Goal: Information Seeking & Learning: Learn about a topic

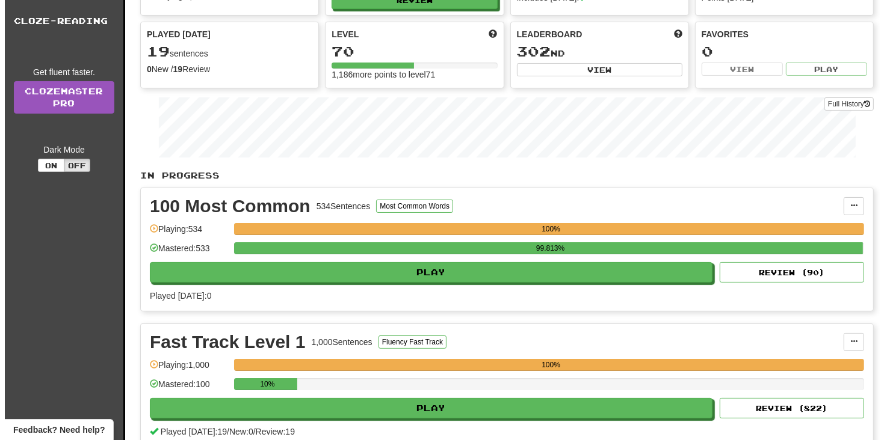
scroll to position [120, 0]
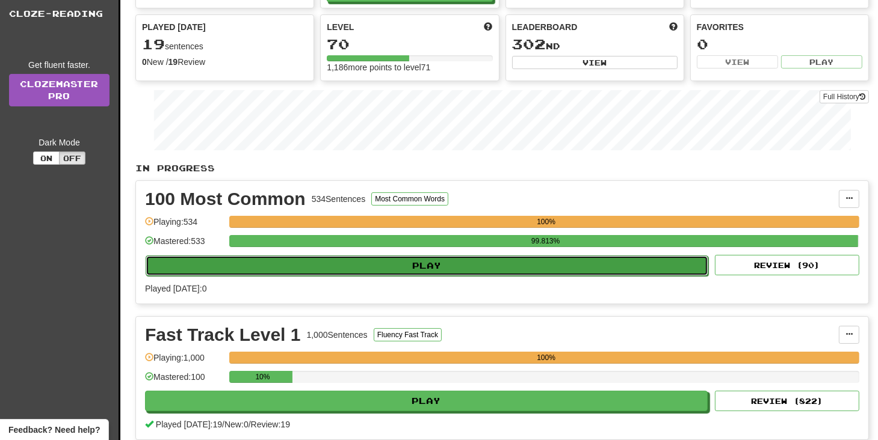
click at [467, 259] on button "Play" at bounding box center [427, 266] width 562 height 20
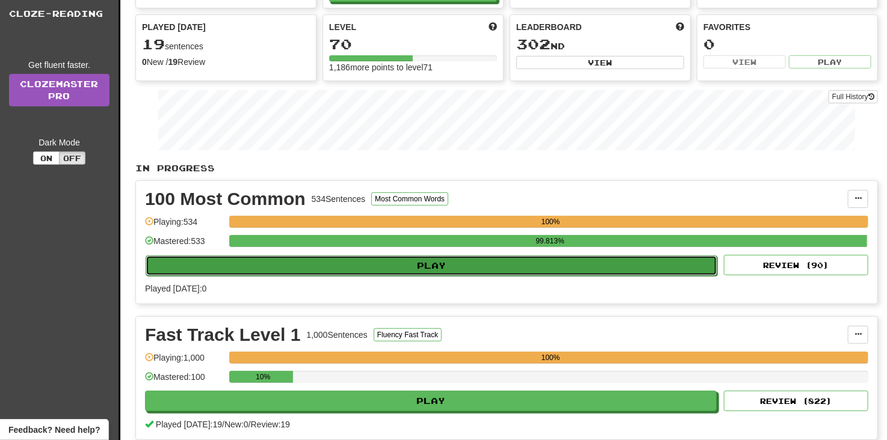
select select "**"
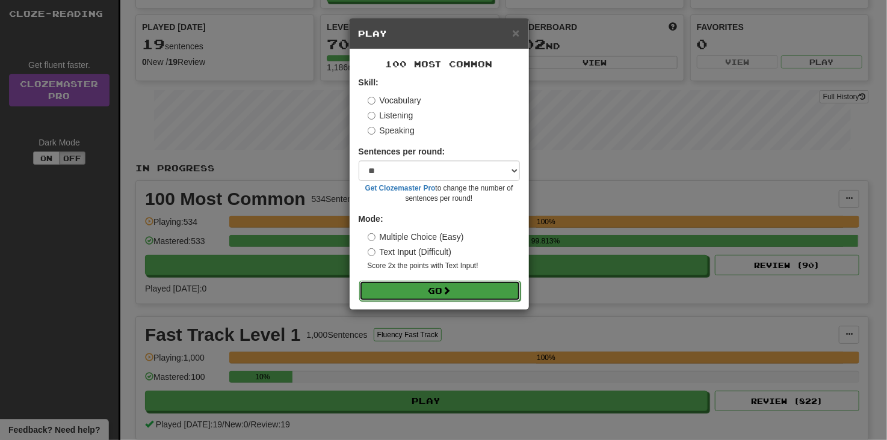
click at [474, 300] on button "Go" at bounding box center [439, 291] width 161 height 20
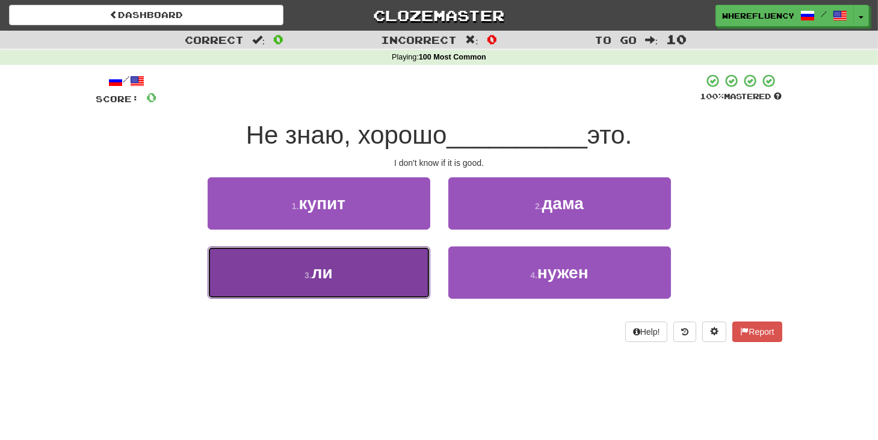
click at [370, 272] on button "3 . ли" at bounding box center [318, 273] width 223 height 52
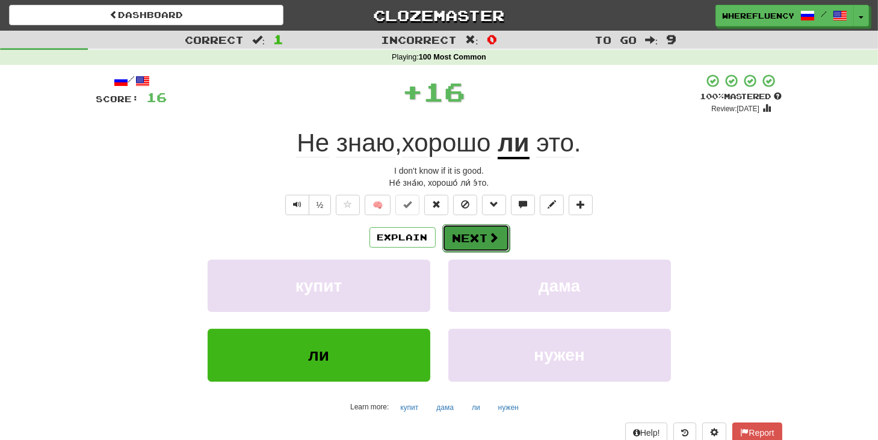
click at [461, 245] on button "Next" at bounding box center [475, 238] width 67 height 28
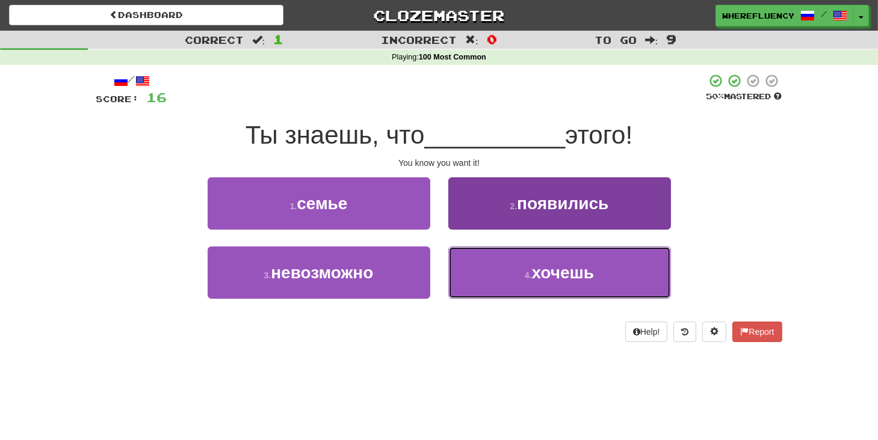
drag, startPoint x: 496, startPoint y: 281, endPoint x: 497, endPoint y: 288, distance: 6.9
click at [497, 288] on button "4 . хочешь" at bounding box center [559, 273] width 223 height 52
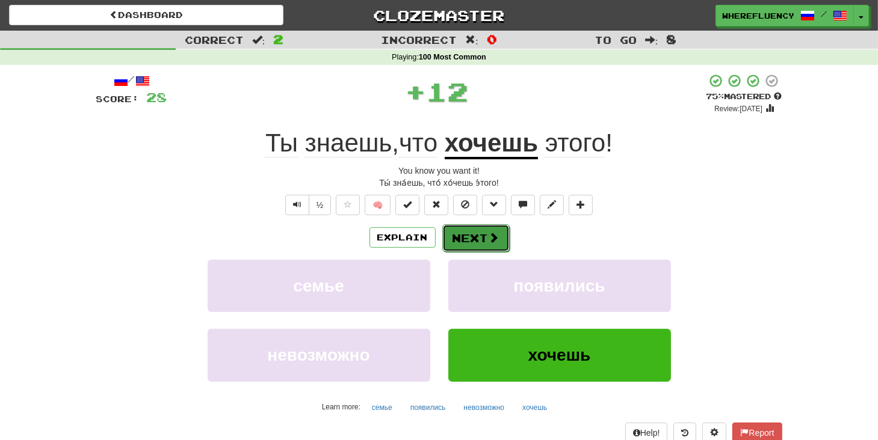
click at [462, 245] on button "Next" at bounding box center [475, 238] width 67 height 28
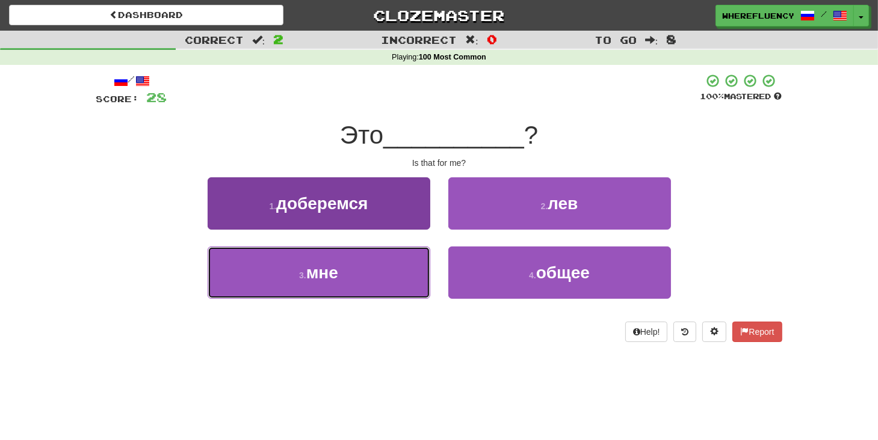
drag, startPoint x: 373, startPoint y: 260, endPoint x: 380, endPoint y: 273, distance: 15.1
click at [376, 266] on button "3 . мне" at bounding box center [318, 273] width 223 height 52
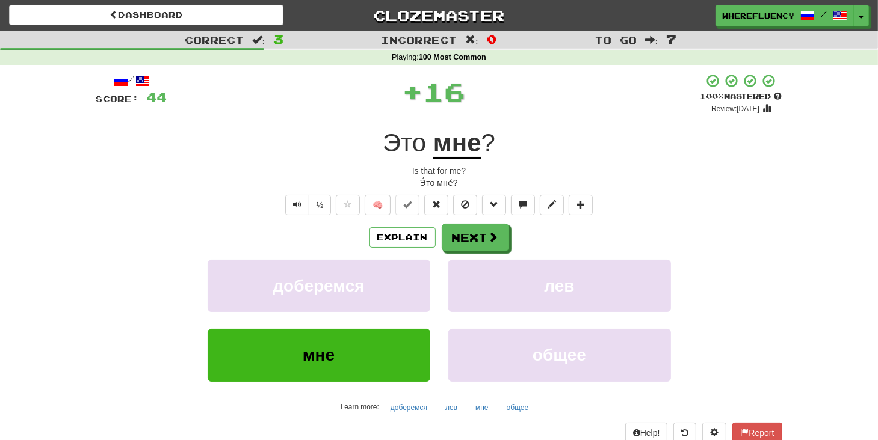
click at [513, 234] on div "Explain Next" at bounding box center [439, 238] width 686 height 28
click at [500, 239] on button "Next" at bounding box center [475, 238] width 67 height 28
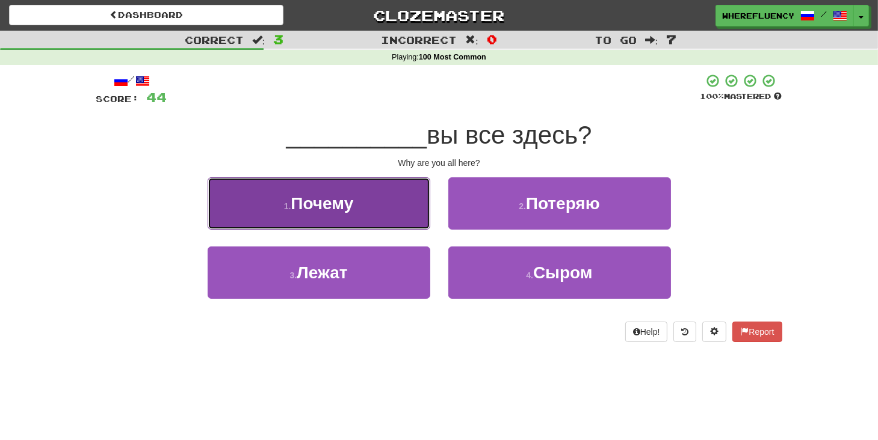
click at [351, 204] on span "Почему" at bounding box center [321, 203] width 63 height 19
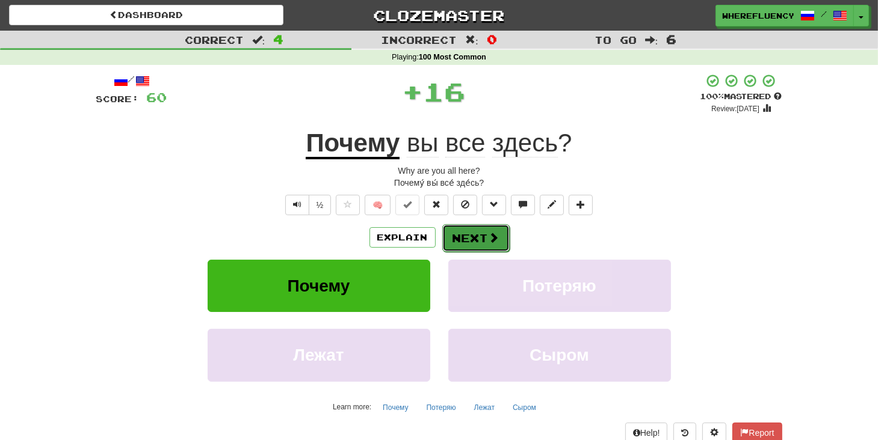
click at [487, 239] on button "Next" at bounding box center [475, 238] width 67 height 28
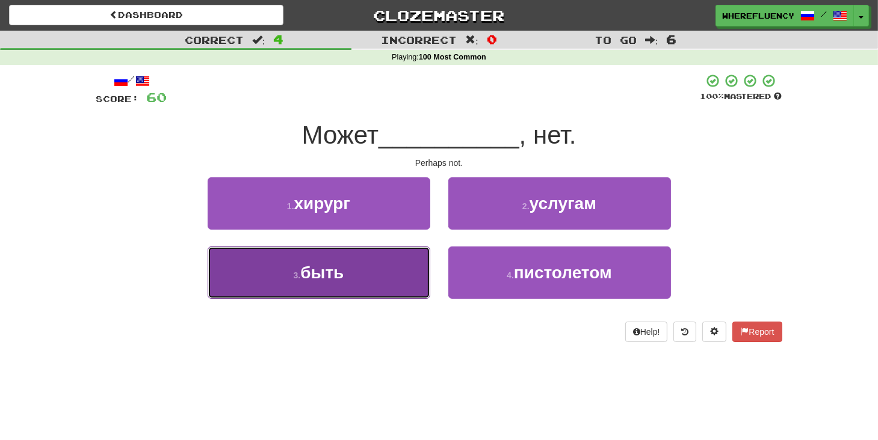
click at [406, 279] on button "3 . быть" at bounding box center [318, 273] width 223 height 52
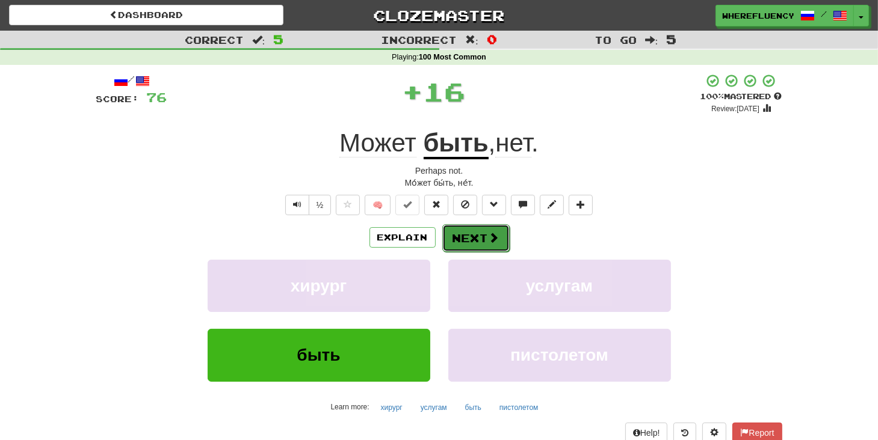
click at [483, 238] on button "Next" at bounding box center [475, 238] width 67 height 28
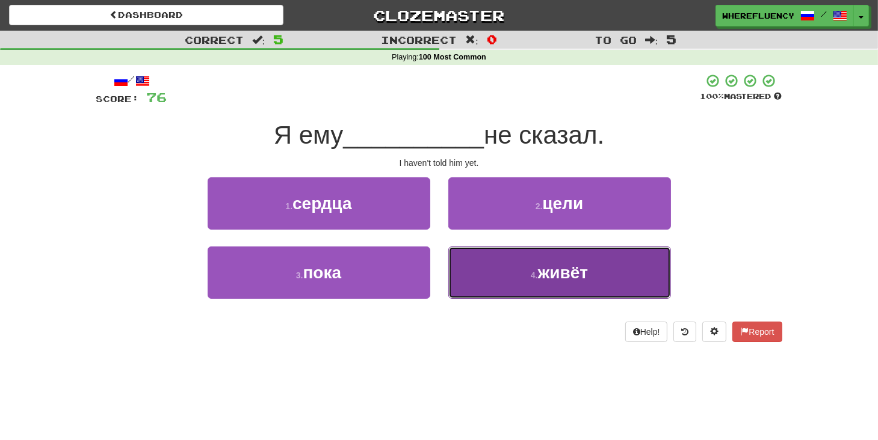
click at [526, 266] on button "4 . живёт" at bounding box center [559, 273] width 223 height 52
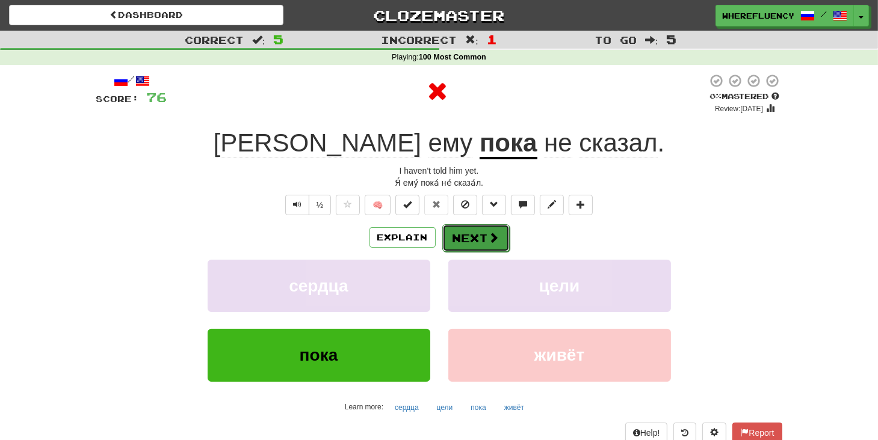
click at [470, 228] on button "Next" at bounding box center [475, 238] width 67 height 28
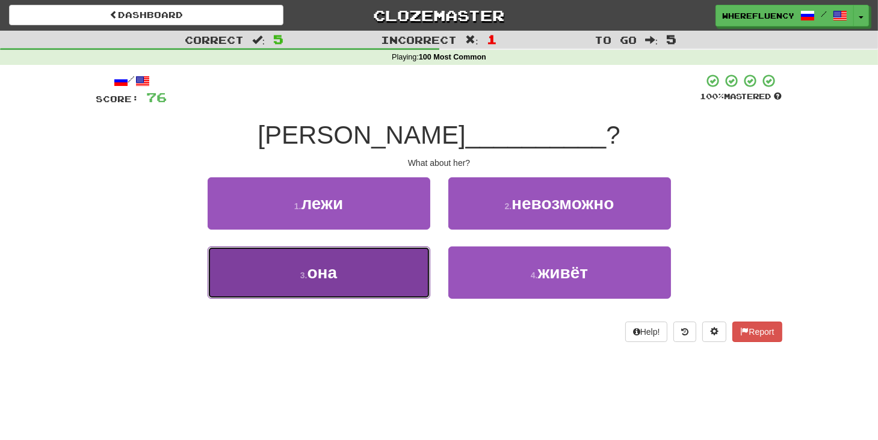
click at [343, 269] on button "3 . она" at bounding box center [318, 273] width 223 height 52
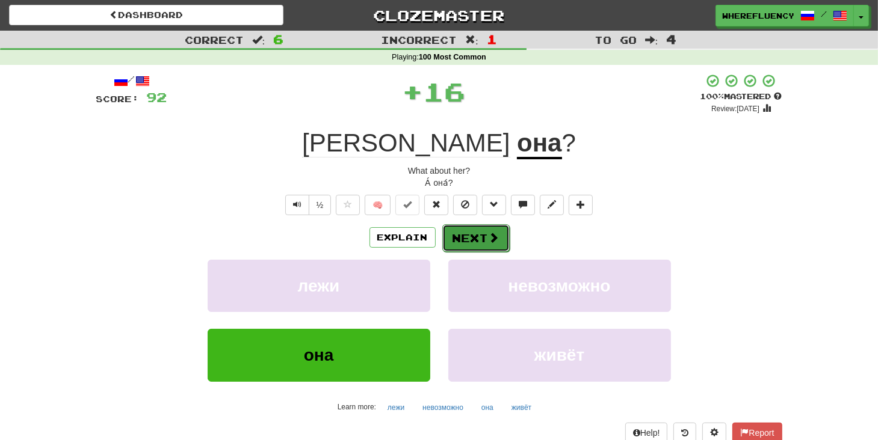
click at [478, 233] on button "Next" at bounding box center [475, 238] width 67 height 28
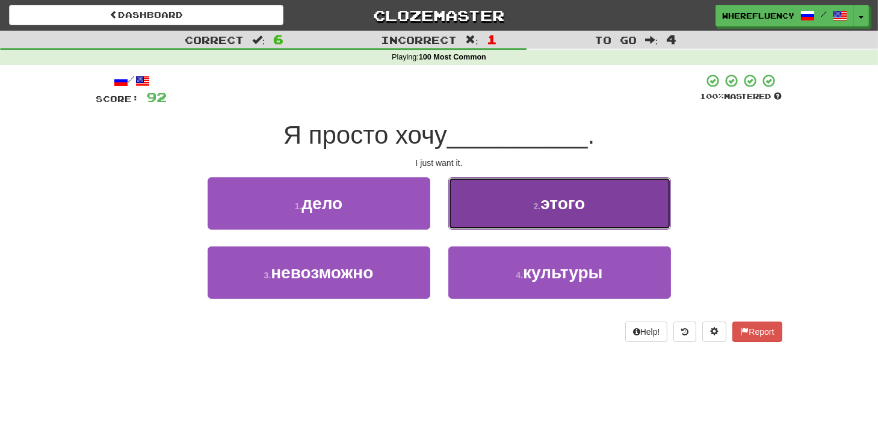
click at [520, 194] on button "2 . этого" at bounding box center [559, 203] width 223 height 52
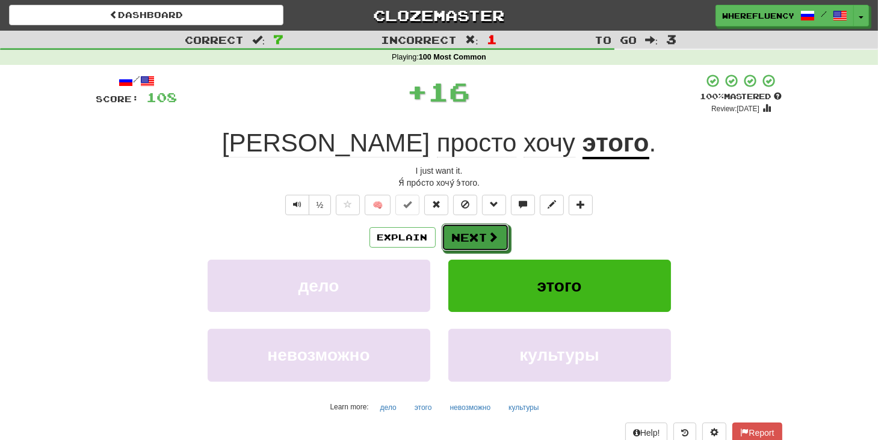
click at [488, 235] on span at bounding box center [493, 237] width 11 height 11
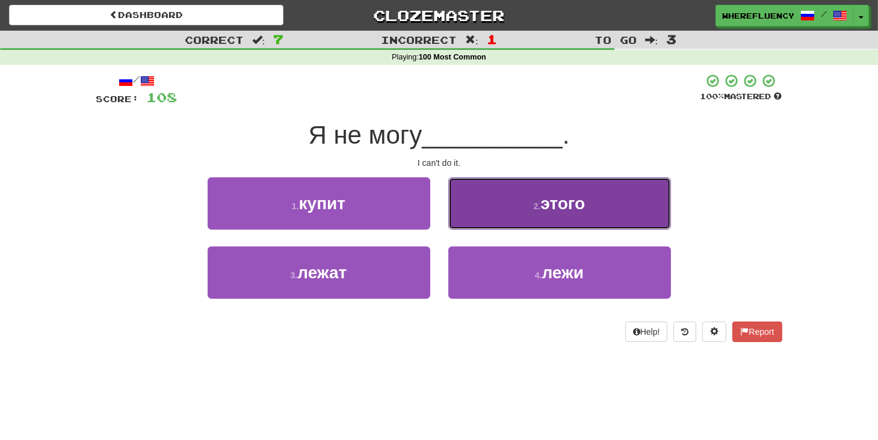
click at [585, 226] on button "2 . этого" at bounding box center [559, 203] width 223 height 52
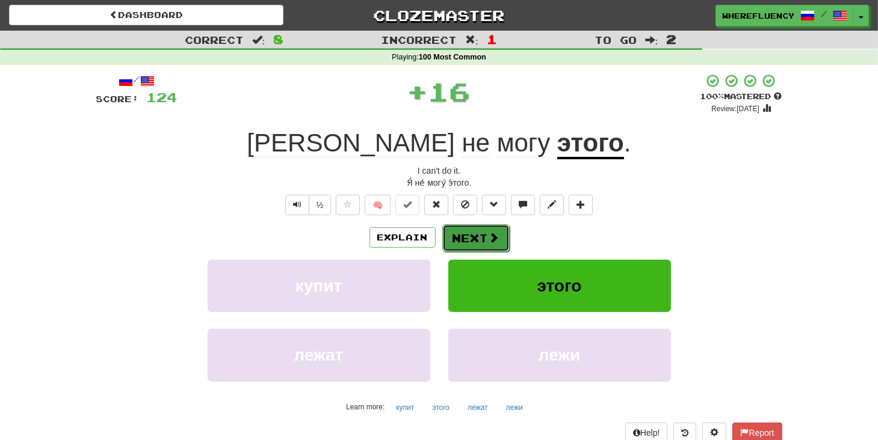
click at [480, 244] on button "Next" at bounding box center [475, 238] width 67 height 28
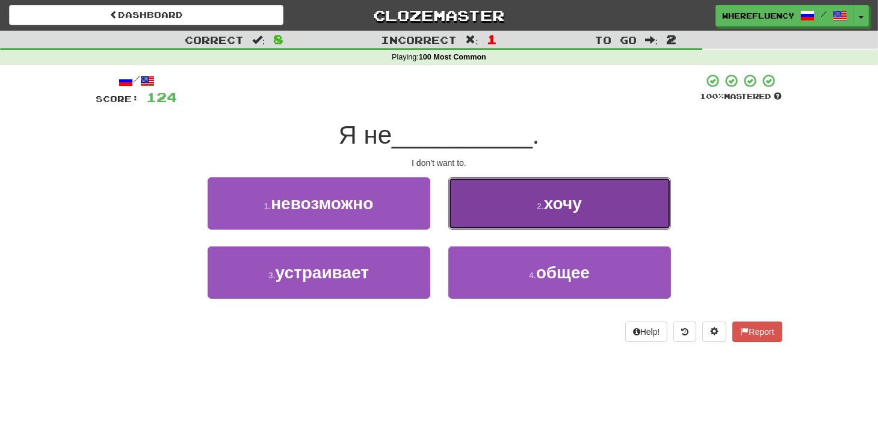
click at [520, 216] on button "2 . хочу" at bounding box center [559, 203] width 223 height 52
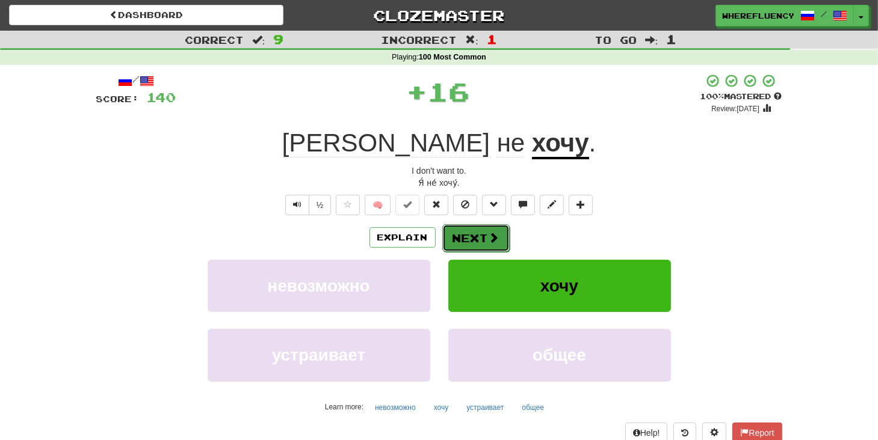
click at [495, 242] on span at bounding box center [493, 237] width 11 height 11
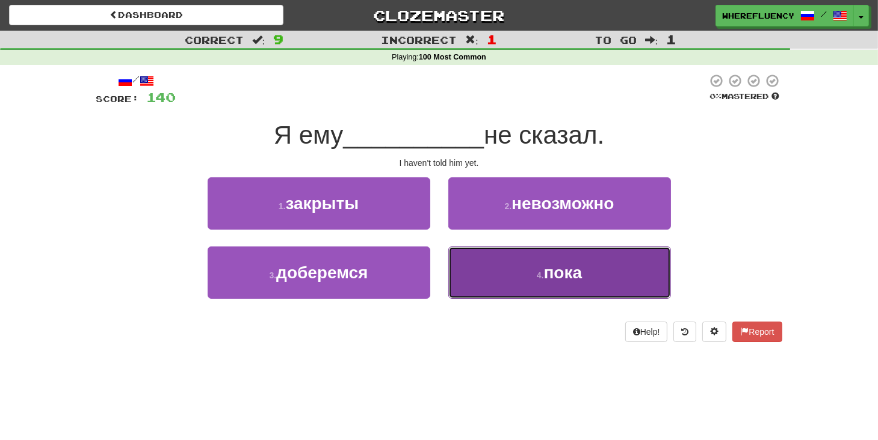
click at [525, 278] on button "4 . пока" at bounding box center [559, 273] width 223 height 52
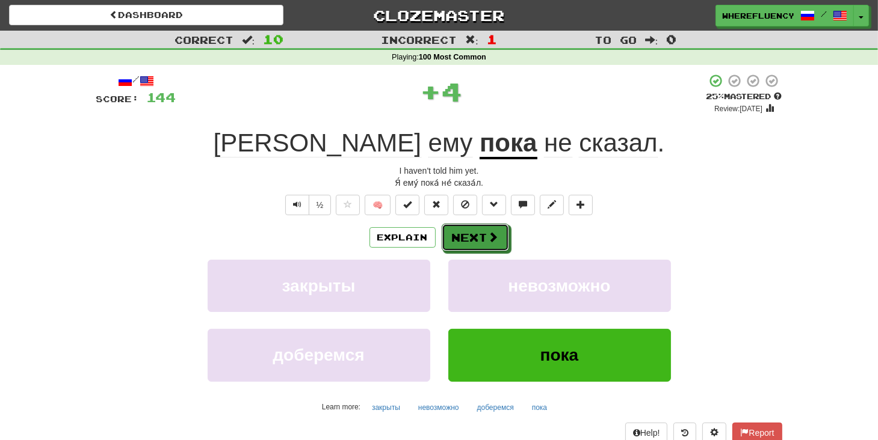
click at [465, 235] on button "Next" at bounding box center [474, 238] width 67 height 28
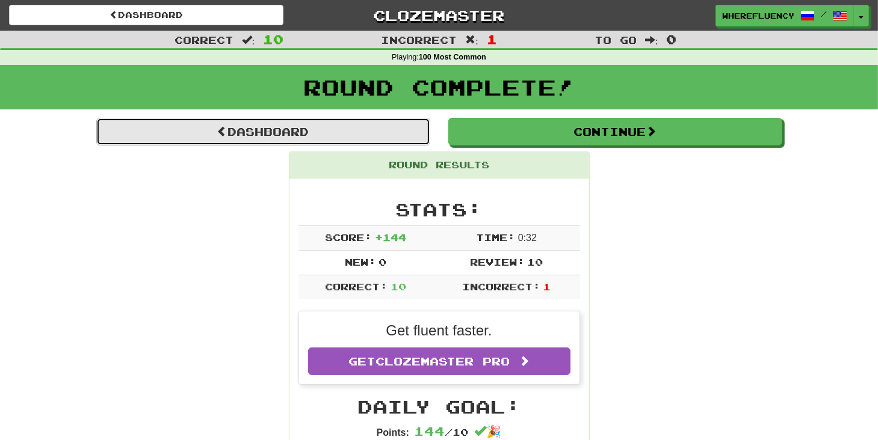
drag, startPoint x: 192, startPoint y: 124, endPoint x: 182, endPoint y: 138, distance: 17.1
click at [192, 124] on link "Dashboard" at bounding box center [263, 132] width 334 height 28
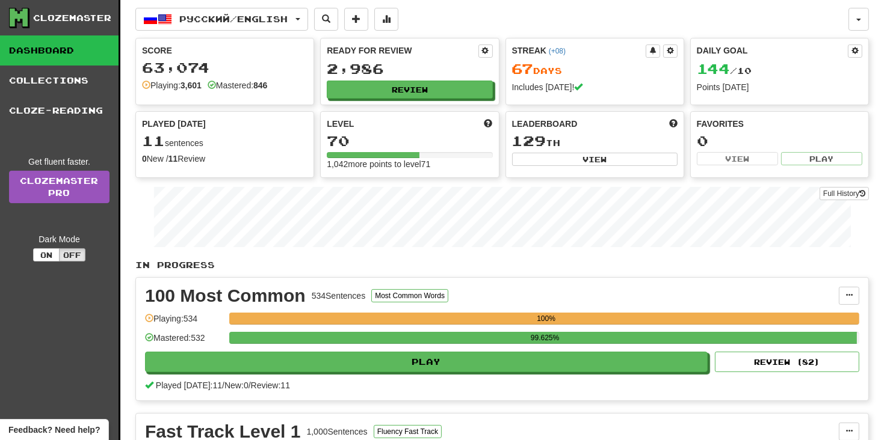
drag, startPoint x: 36, startPoint y: 401, endPoint x: 0, endPoint y: 310, distance: 97.2
